Goal: Find contact information: Find contact information

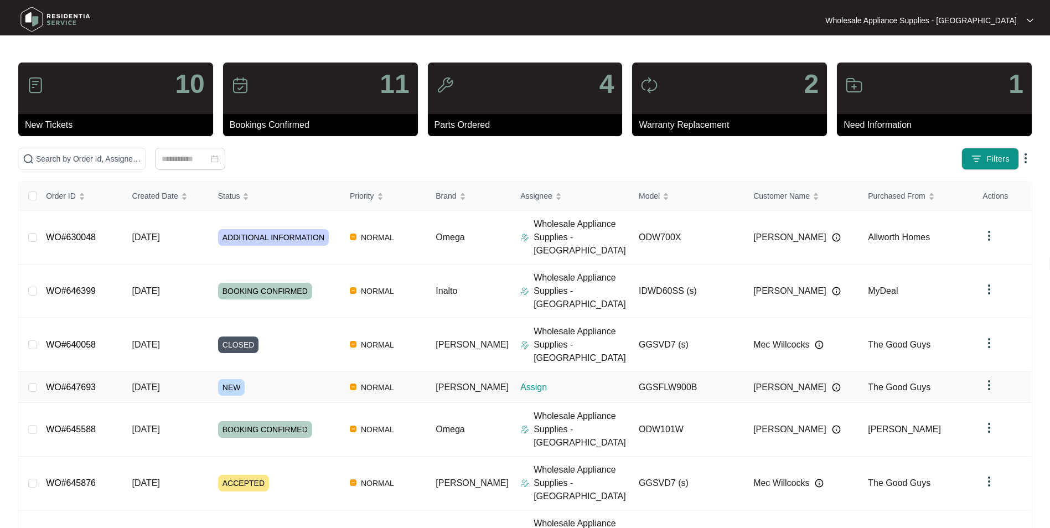
click at [159, 382] on span "[DATE]" at bounding box center [146, 386] width 28 height 9
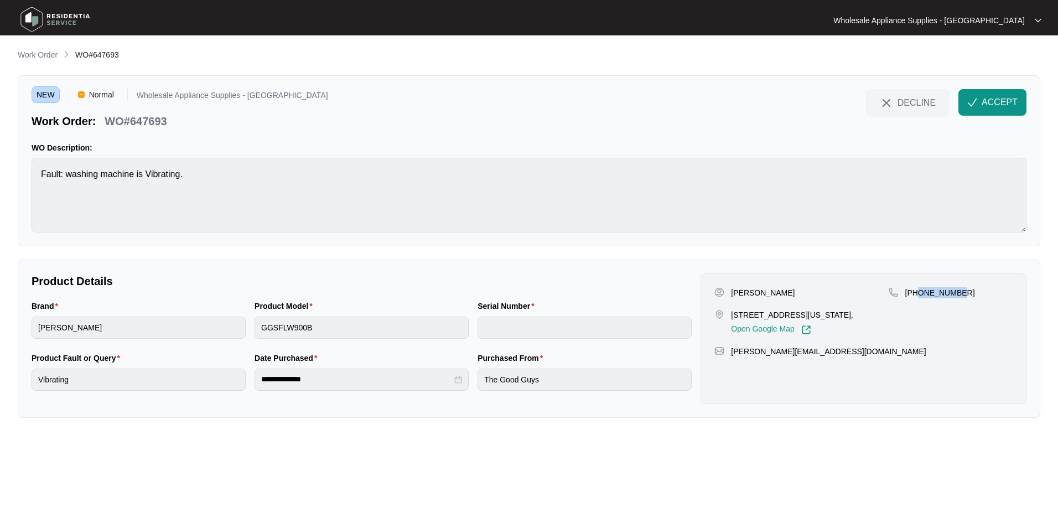
drag, startPoint x: 957, startPoint y: 292, endPoint x: 918, endPoint y: 300, distance: 39.6
click at [918, 300] on div "[PHONE_NUMBER]" at bounding box center [951, 311] width 124 height 48
copy p "412416043"
drag, startPoint x: 816, startPoint y: 355, endPoint x: 731, endPoint y: 357, distance: 84.7
click at [731, 357] on div "[PERSON_NAME] [STREET_ADDRESS][US_STATE], Open Google Map [PHONE_NUMBER] [PERSO…" at bounding box center [863, 338] width 326 height 131
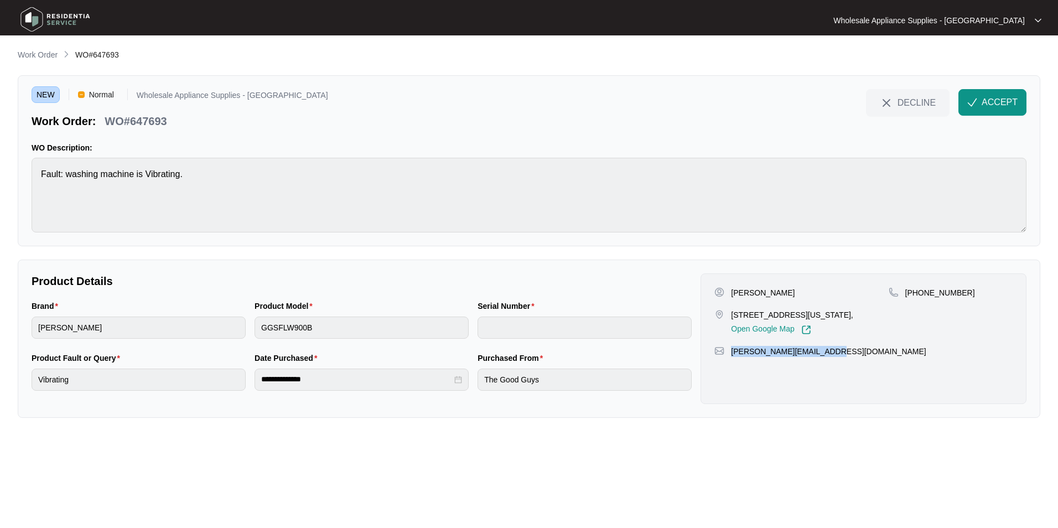
copy p "[PERSON_NAME][EMAIL_ADDRESS][DOMAIN_NAME]"
click at [157, 121] on p "WO#647693" at bounding box center [136, 120] width 62 height 15
copy p "647693"
click at [231, 331] on div "Brand [PERSON_NAME] Product Model GGSFLW900B Serial Number" at bounding box center [361, 326] width 669 height 52
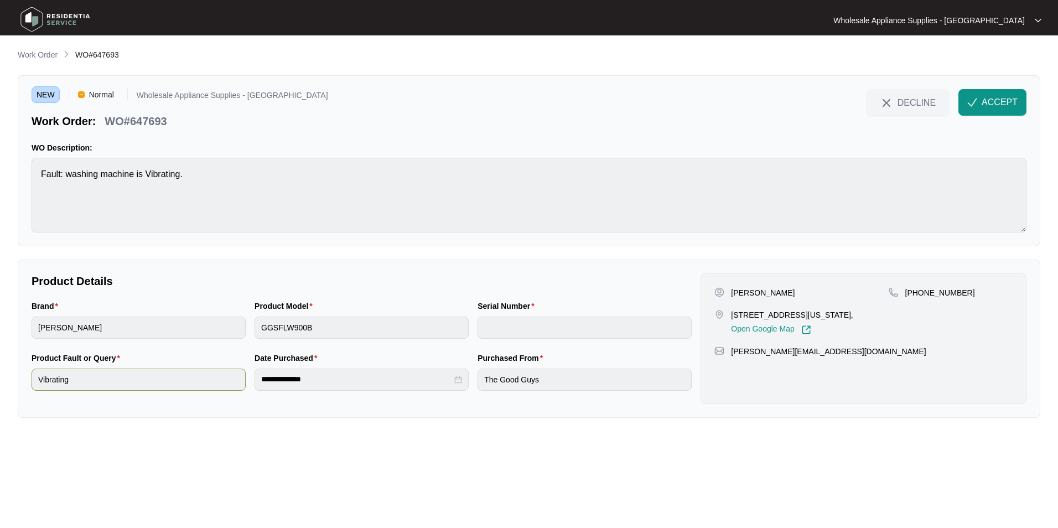
click at [211, 381] on div "**********" at bounding box center [361, 378] width 669 height 52
click at [985, 93] on button "ACCEPT" at bounding box center [992, 102] width 68 height 27
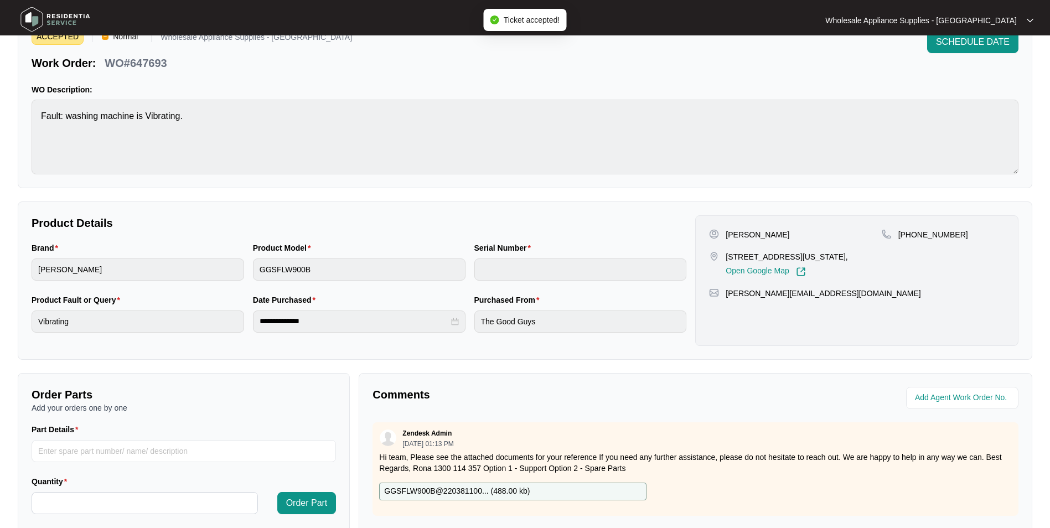
scroll to position [111, 0]
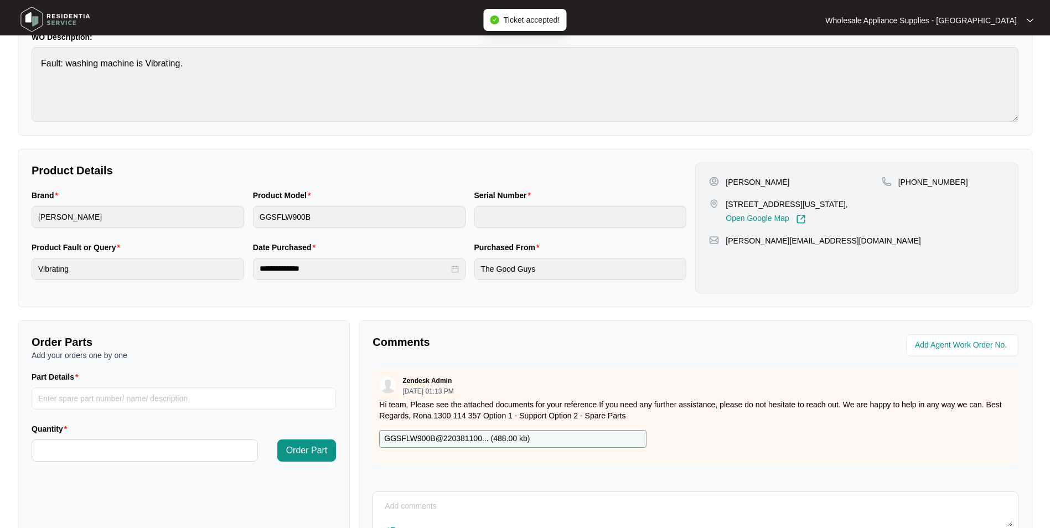
click at [453, 437] on p "GGSFLW900B@220381100... ( 488.00 kb )" at bounding box center [457, 439] width 146 height 12
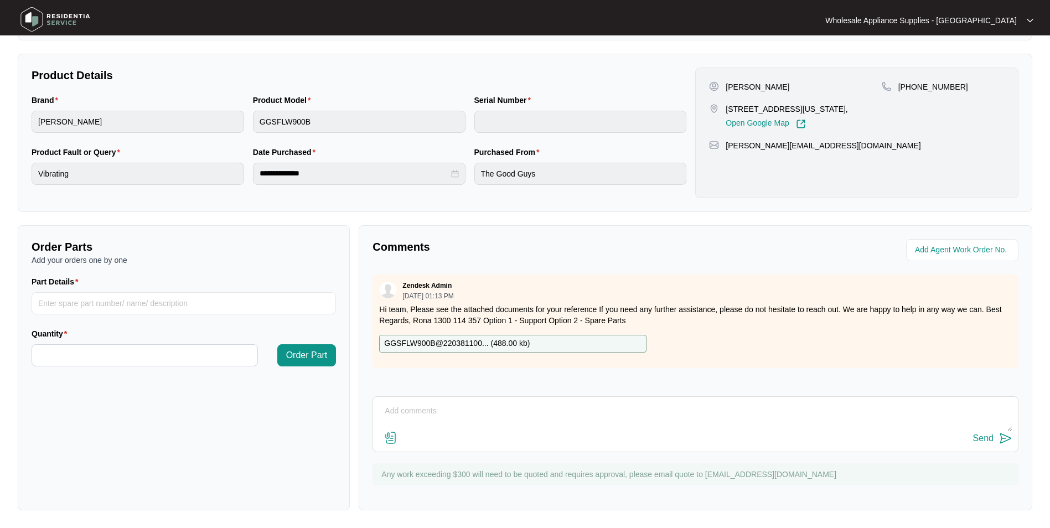
scroll to position [0, 0]
